Goal: Navigation & Orientation: Find specific page/section

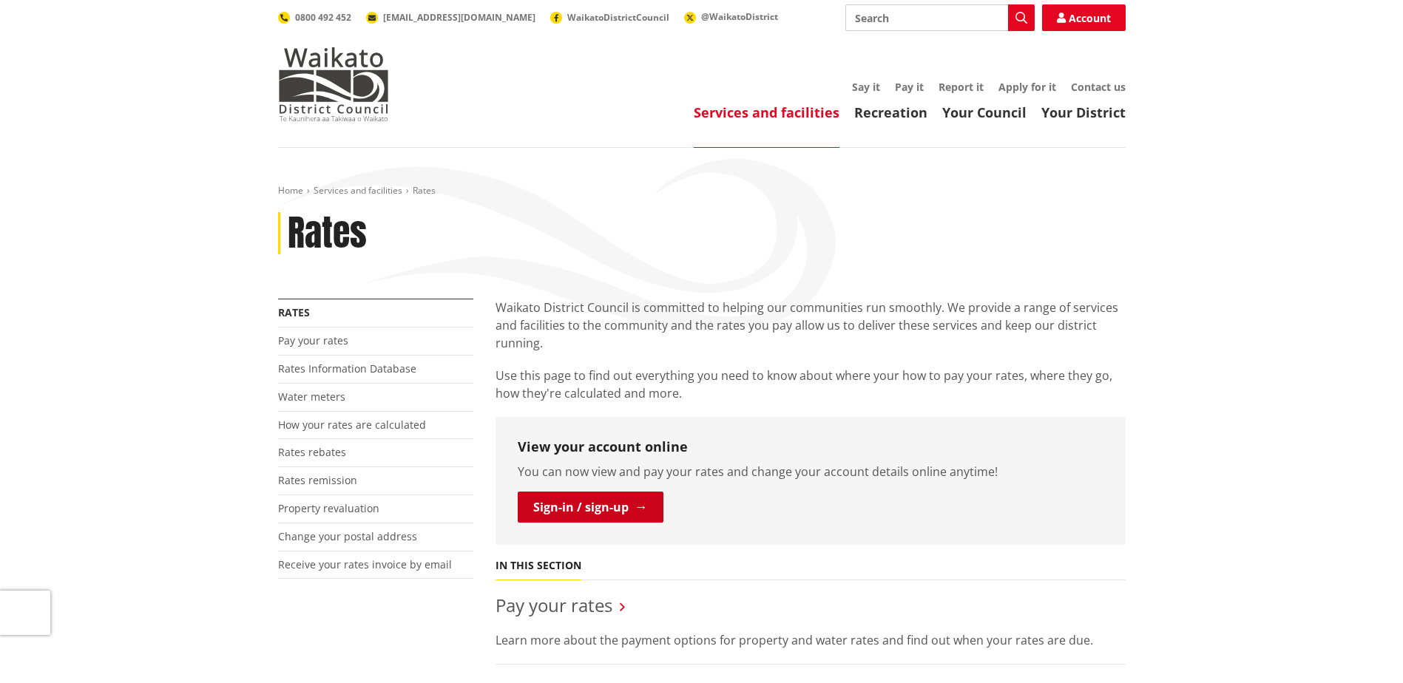
click at [577, 509] on link "Sign-in / sign-up" at bounding box center [591, 507] width 146 height 31
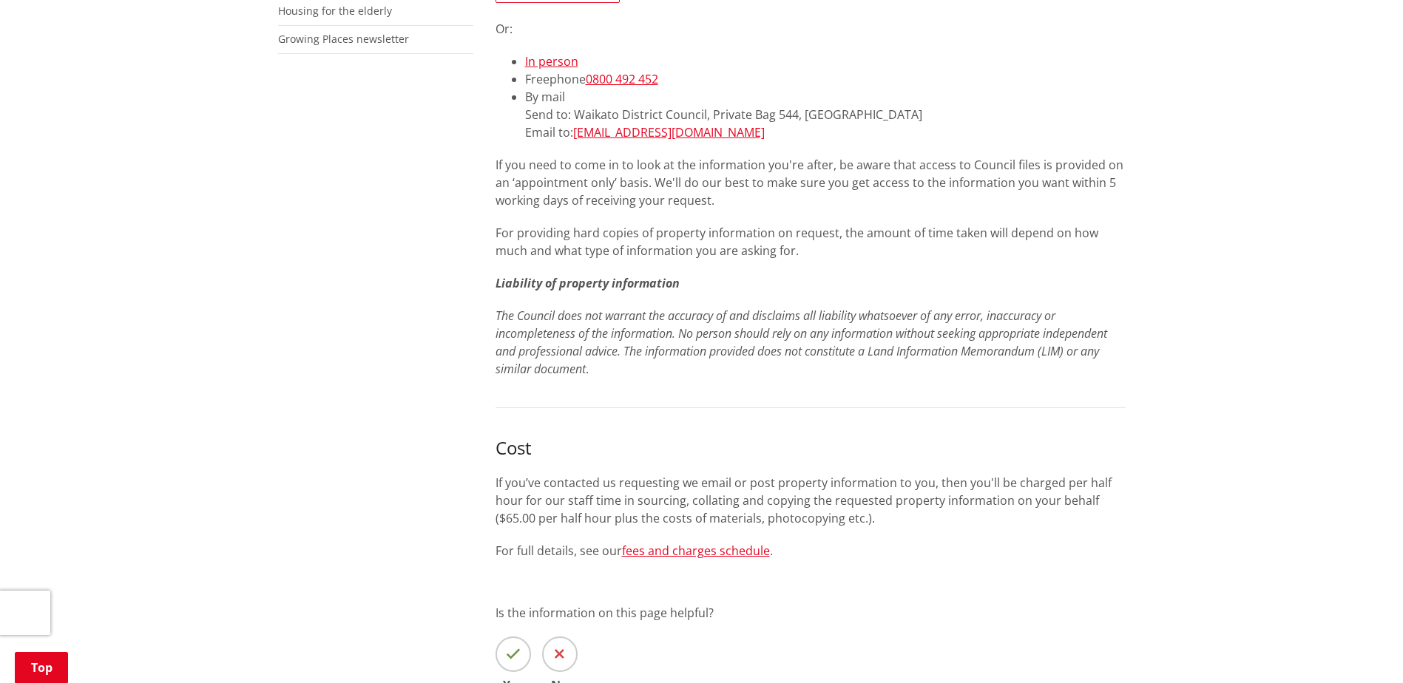
scroll to position [665, 0]
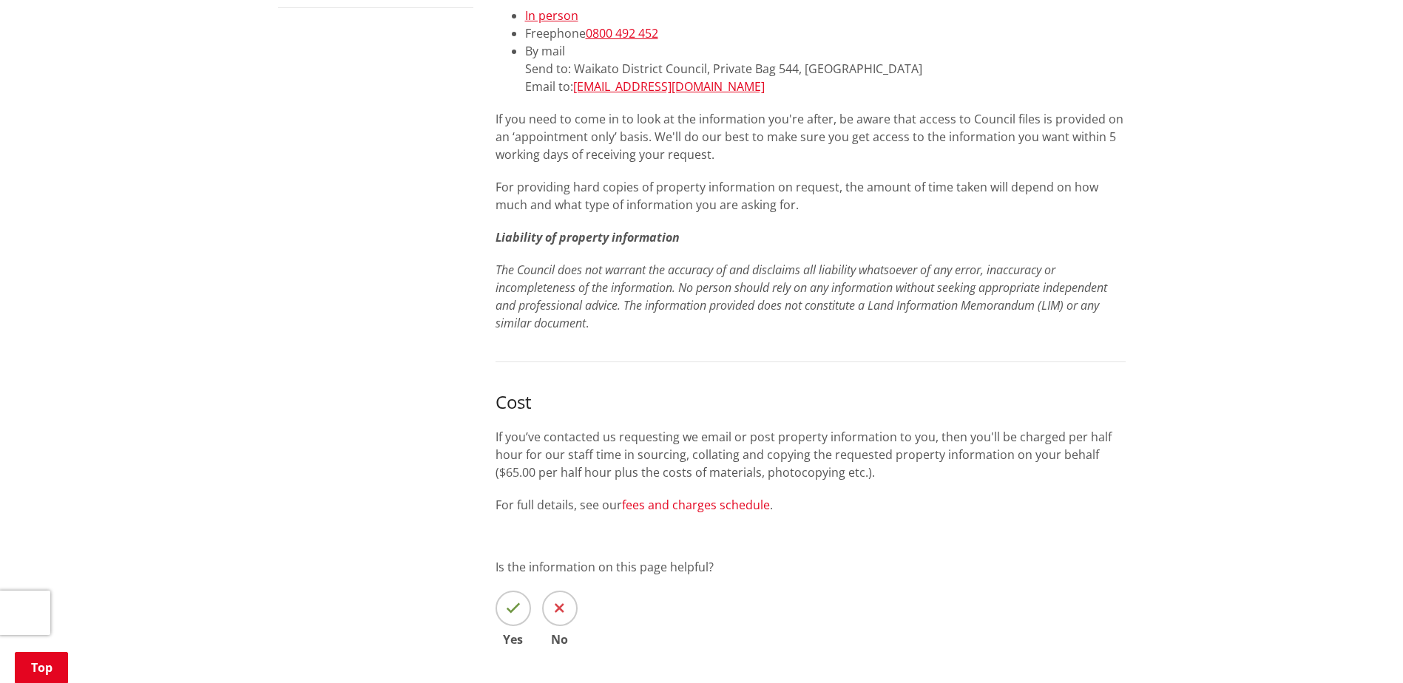
click at [646, 512] on link "fees and charges schedule" at bounding box center [696, 505] width 148 height 16
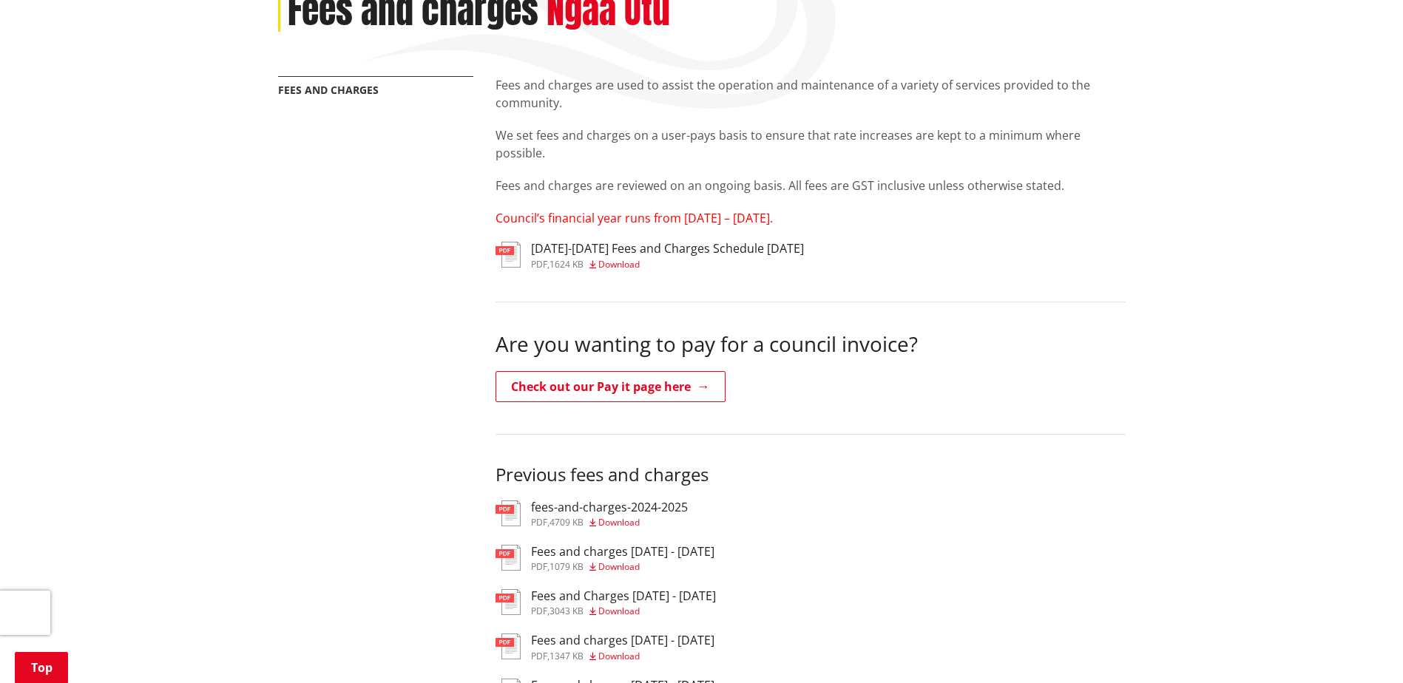
scroll to position [296, 0]
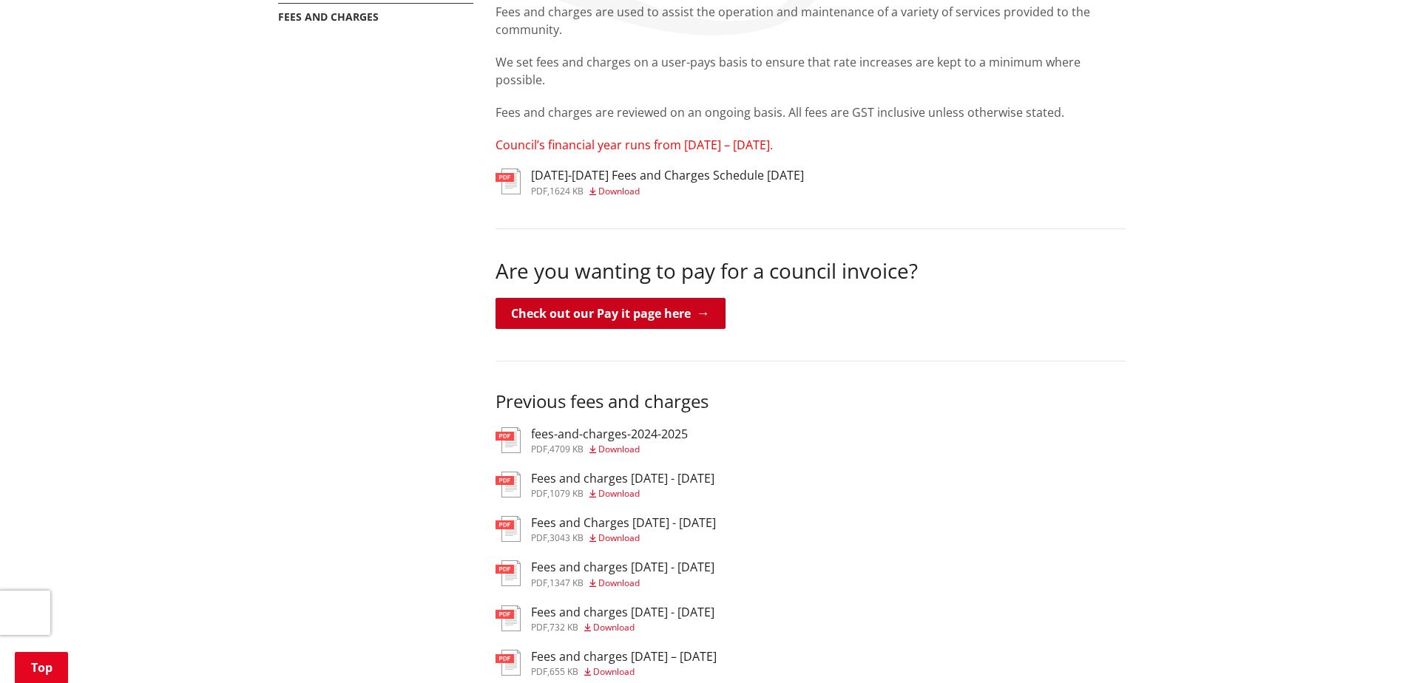
click at [569, 322] on link "Check out our Pay it page here" at bounding box center [610, 313] width 230 height 31
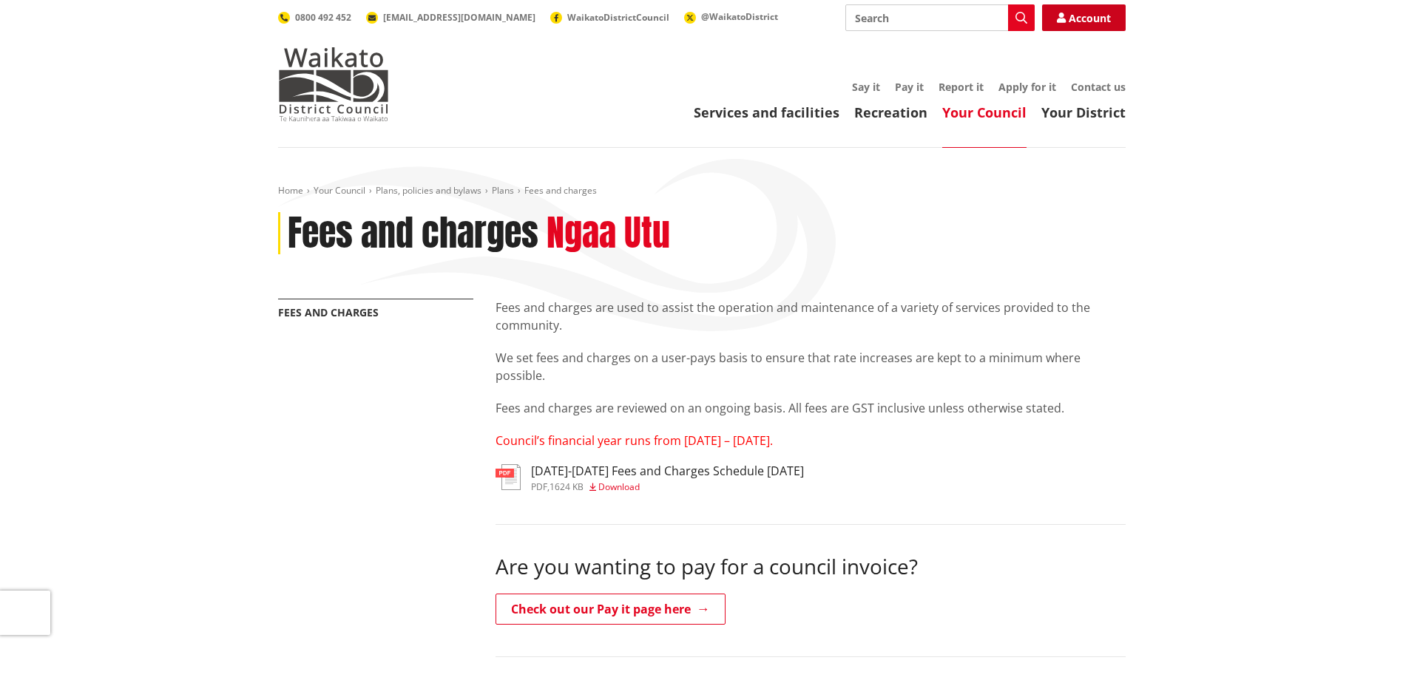
click at [1086, 16] on link "Account" at bounding box center [1084, 17] width 84 height 27
